Goal: Task Accomplishment & Management: Manage account settings

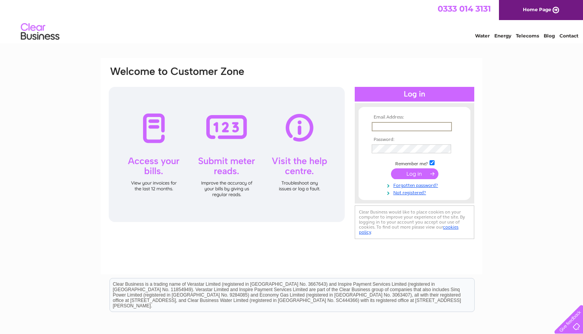
type input "david.hughes1206@hotmail.com"
click at [414, 174] on input "submit" at bounding box center [414, 173] width 47 height 11
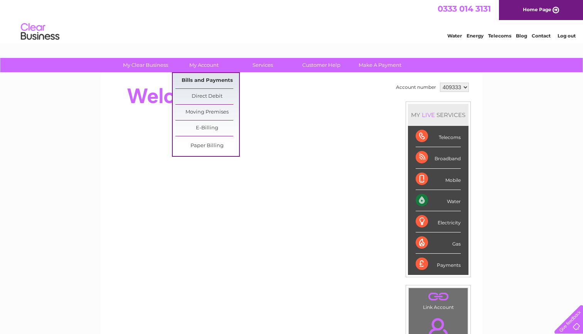
click at [208, 84] on link "Bills and Payments" at bounding box center [208, 80] width 64 height 15
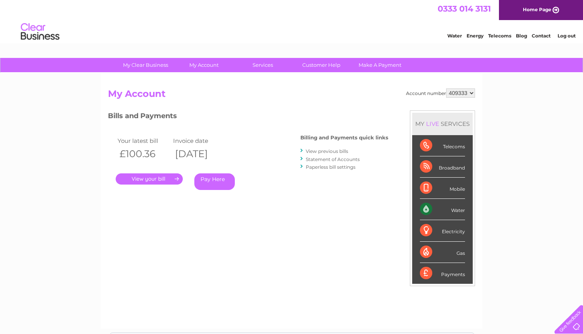
click at [158, 180] on link "." at bounding box center [149, 178] width 67 height 11
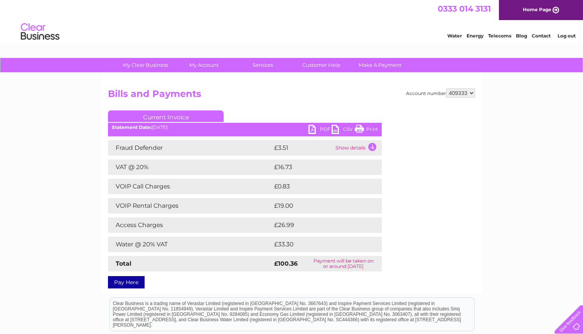
click at [319, 128] on link "PDF" at bounding box center [320, 130] width 23 height 11
